Goal: Task Accomplishment & Management: Manage account settings

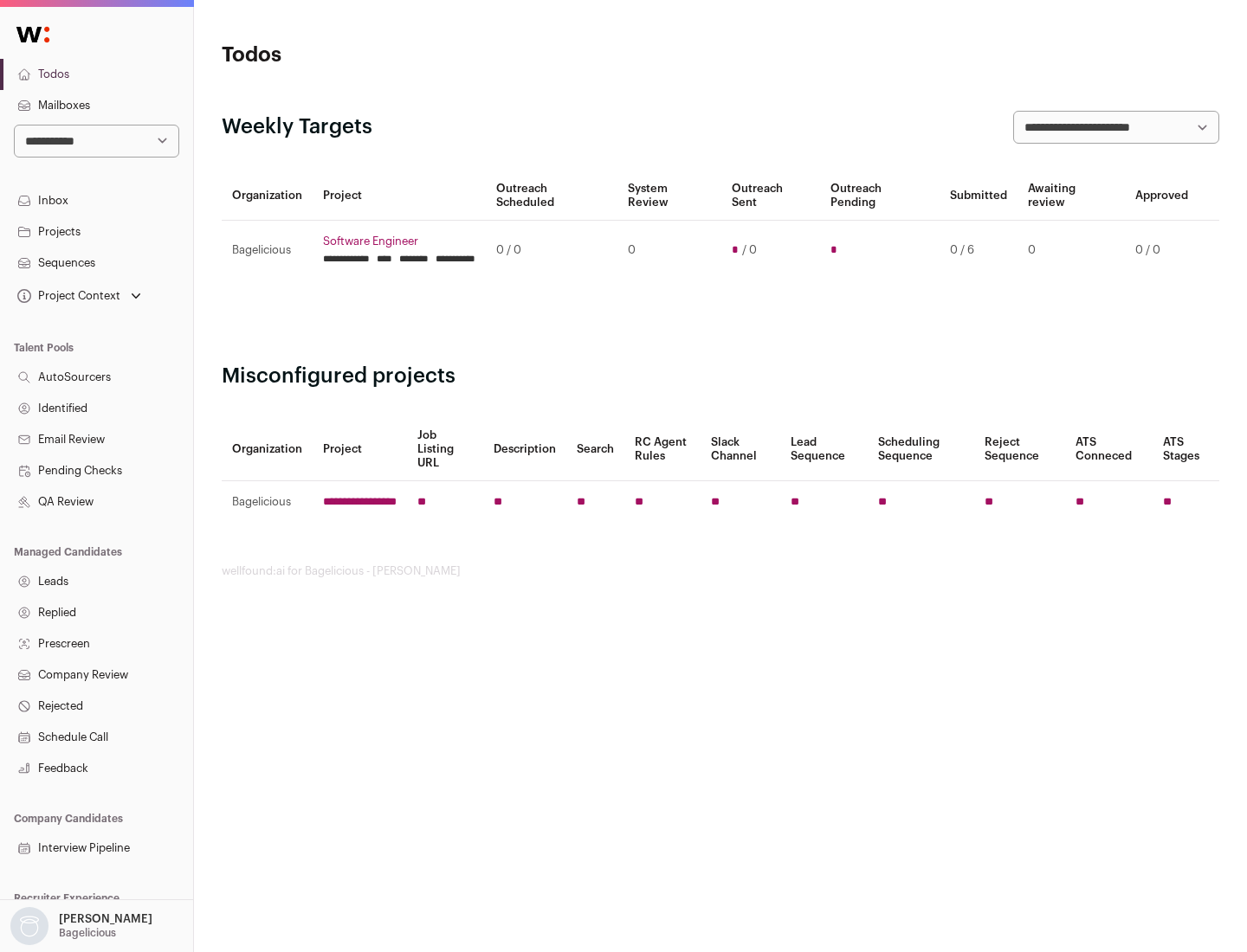
click at [96, 231] on link "Projects" at bounding box center [96, 231] width 193 height 31
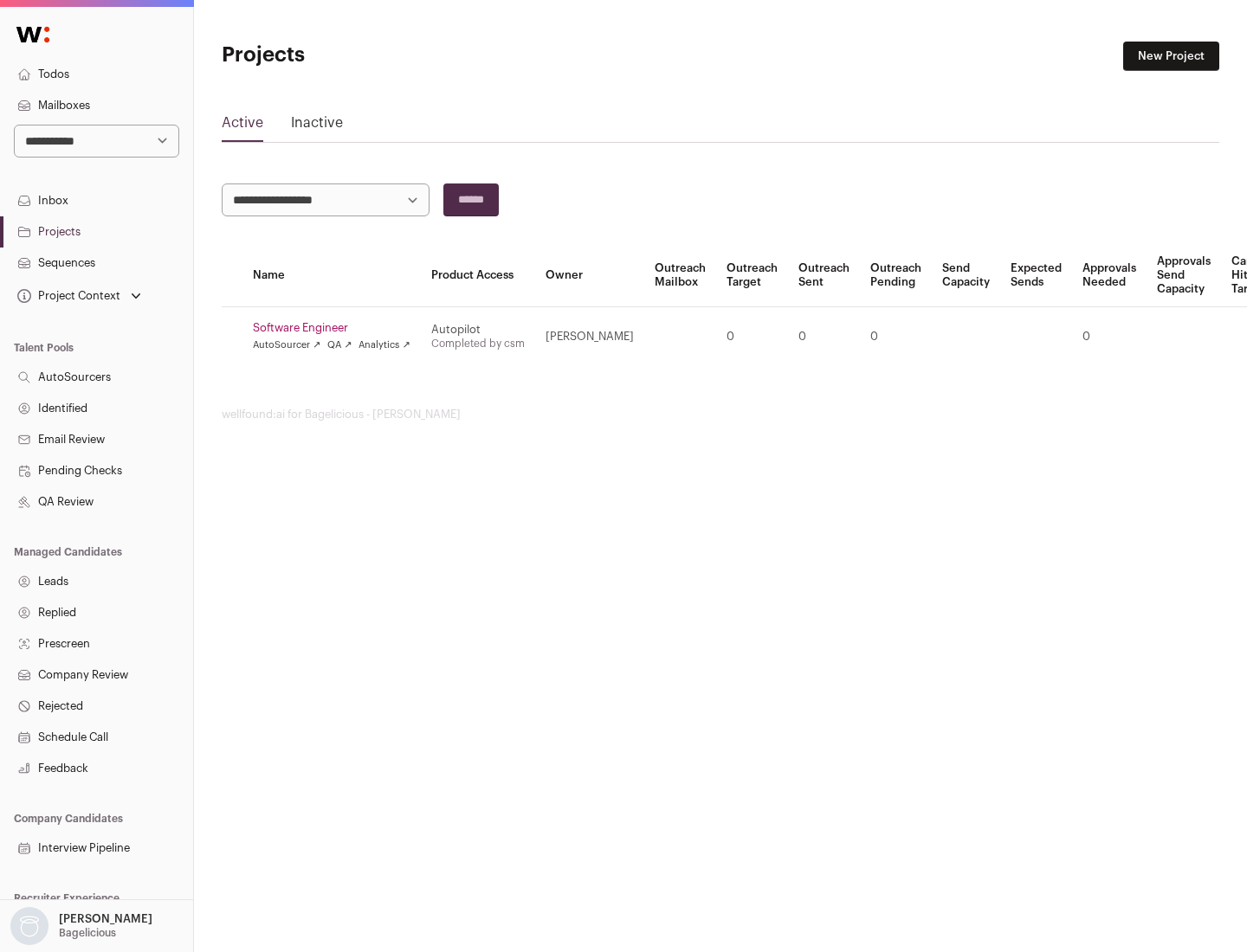
click at [336, 328] on link "Software Engineer" at bounding box center [331, 328] width 158 height 14
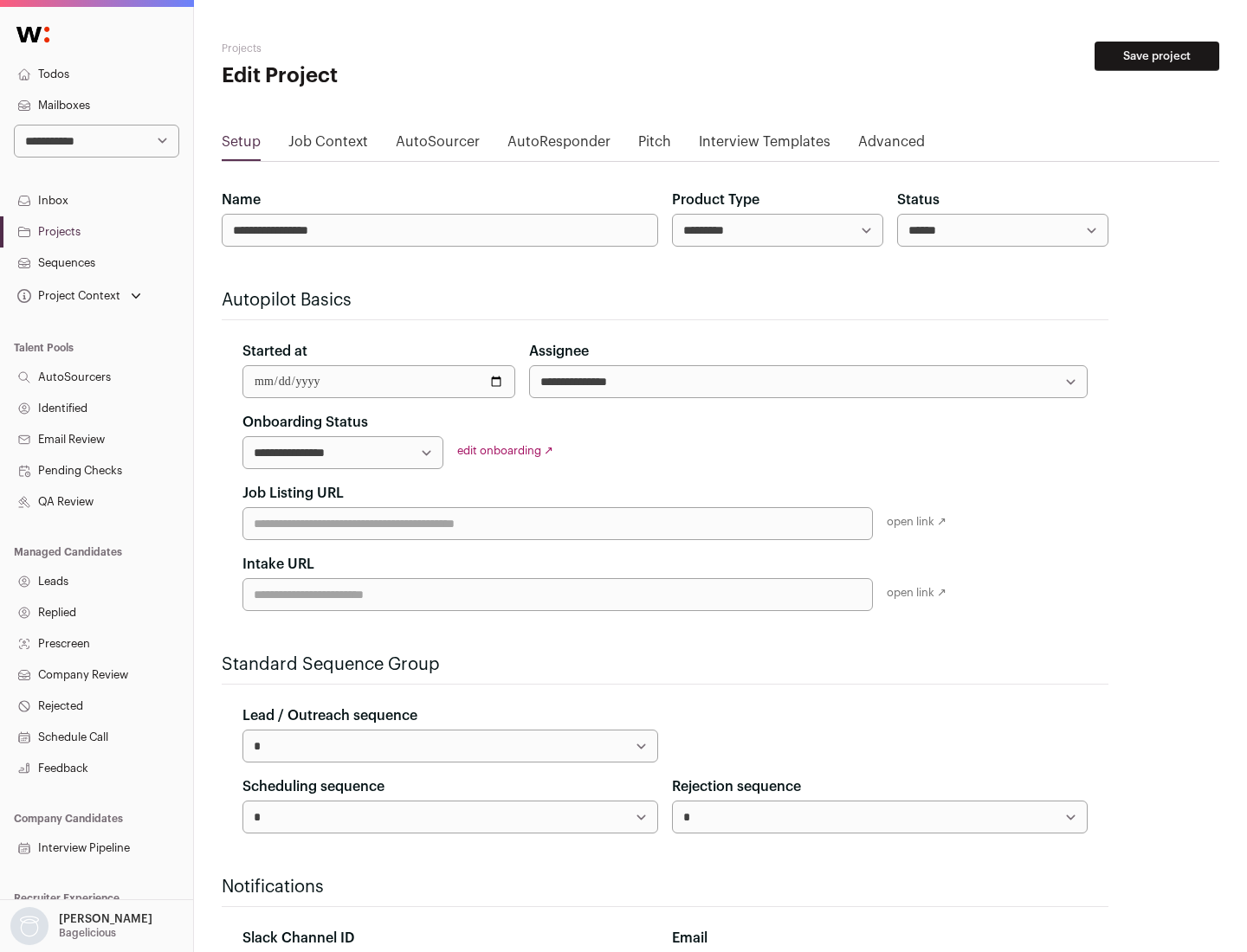
click at [1157, 56] on button "Save project" at bounding box center [1157, 57] width 125 height 30
